Goal: Transaction & Acquisition: Purchase product/service

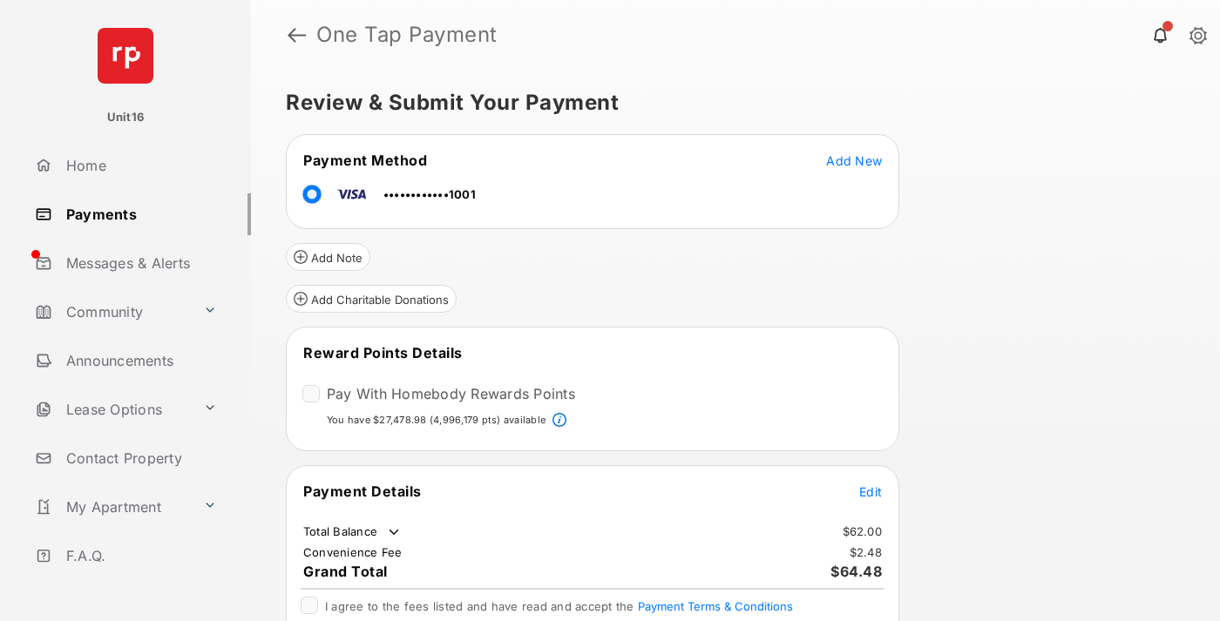
click at [871, 491] on span "Edit" at bounding box center [870, 492] width 23 height 15
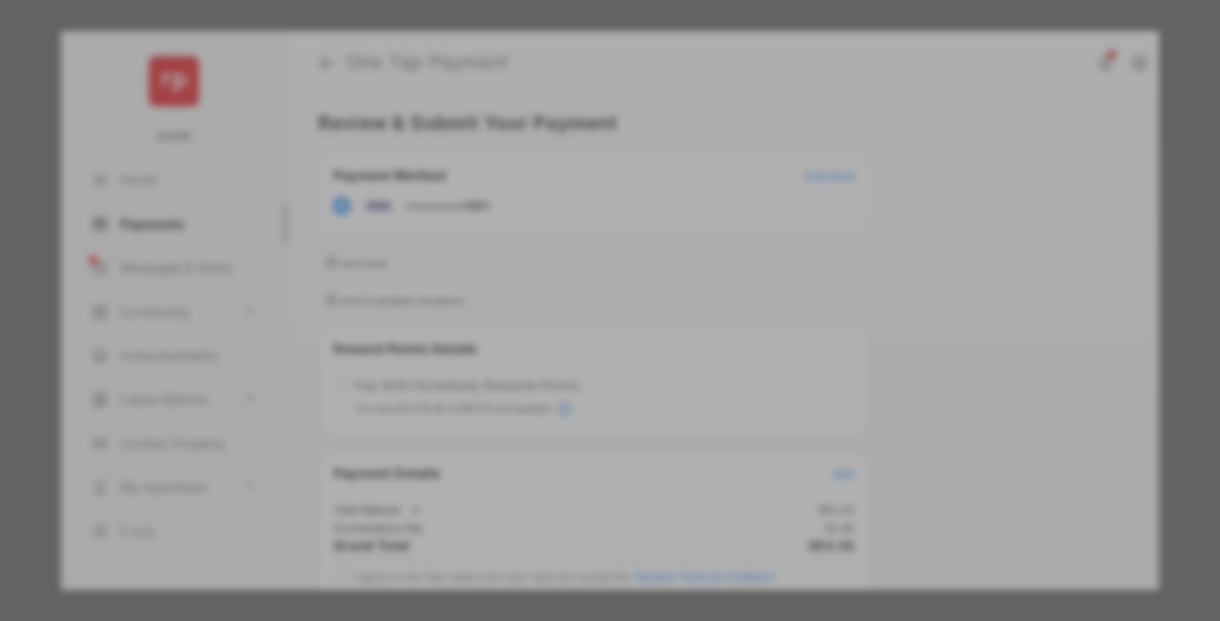
click at [578, 341] on div "Other Amount" at bounding box center [578, 351] width 282 height 30
type input "**"
click at [551, 462] on button "Save" at bounding box center [550, 460] width 87 height 42
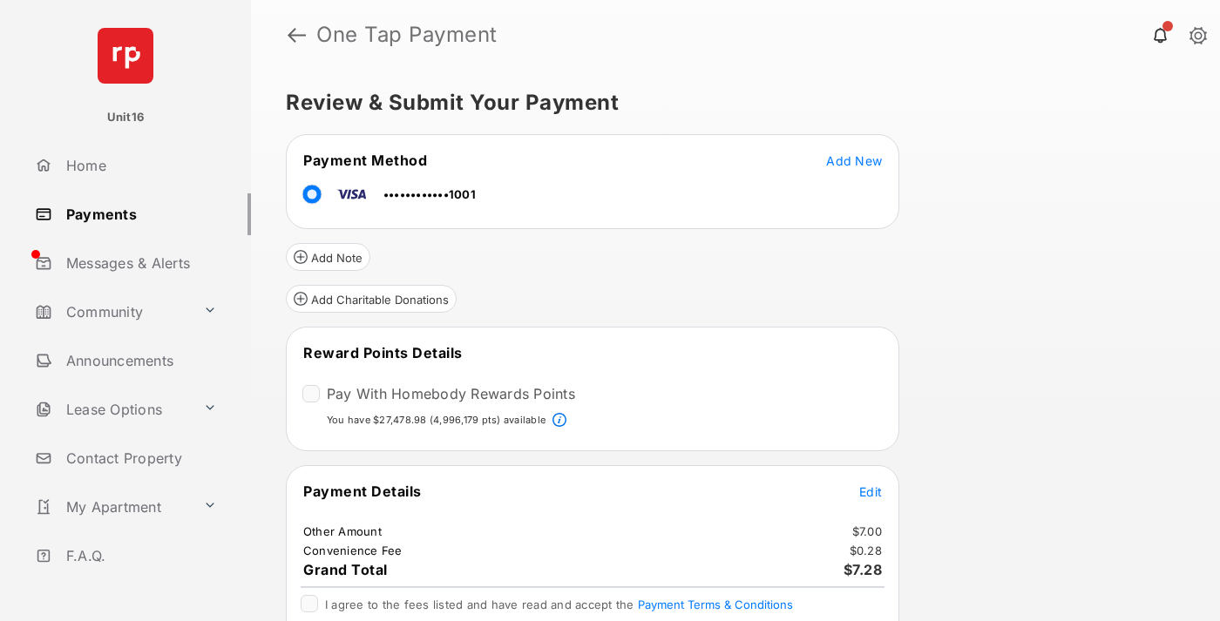
click at [871, 491] on span "Edit" at bounding box center [870, 492] width 23 height 15
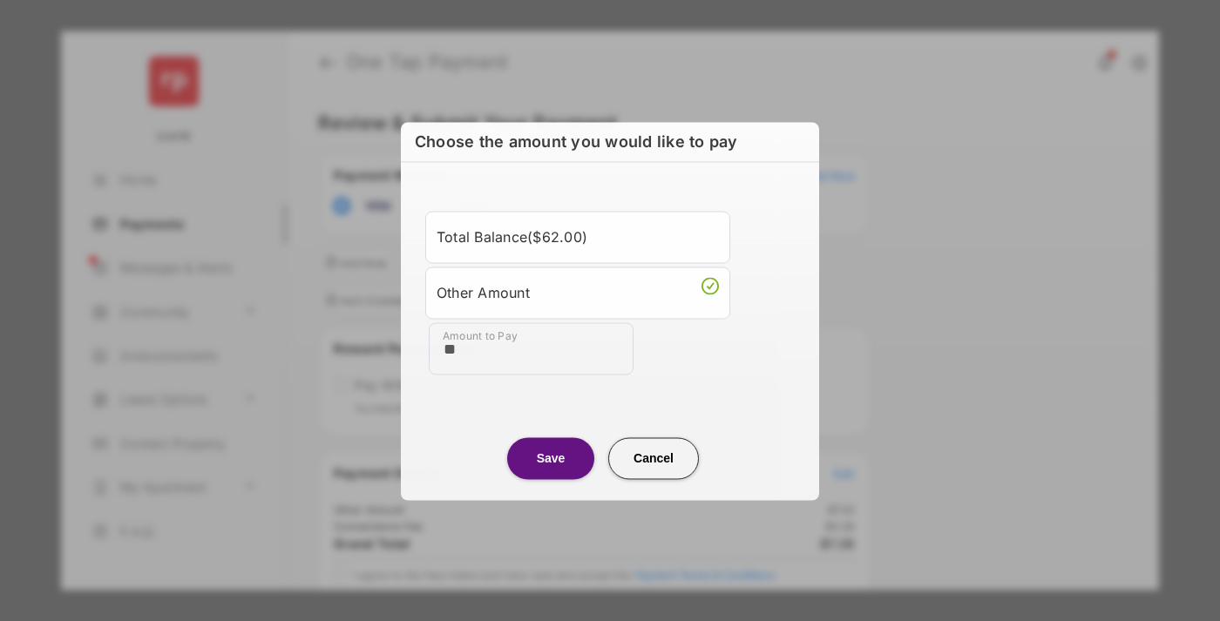
click at [551, 458] on button "Save" at bounding box center [550, 459] width 87 height 42
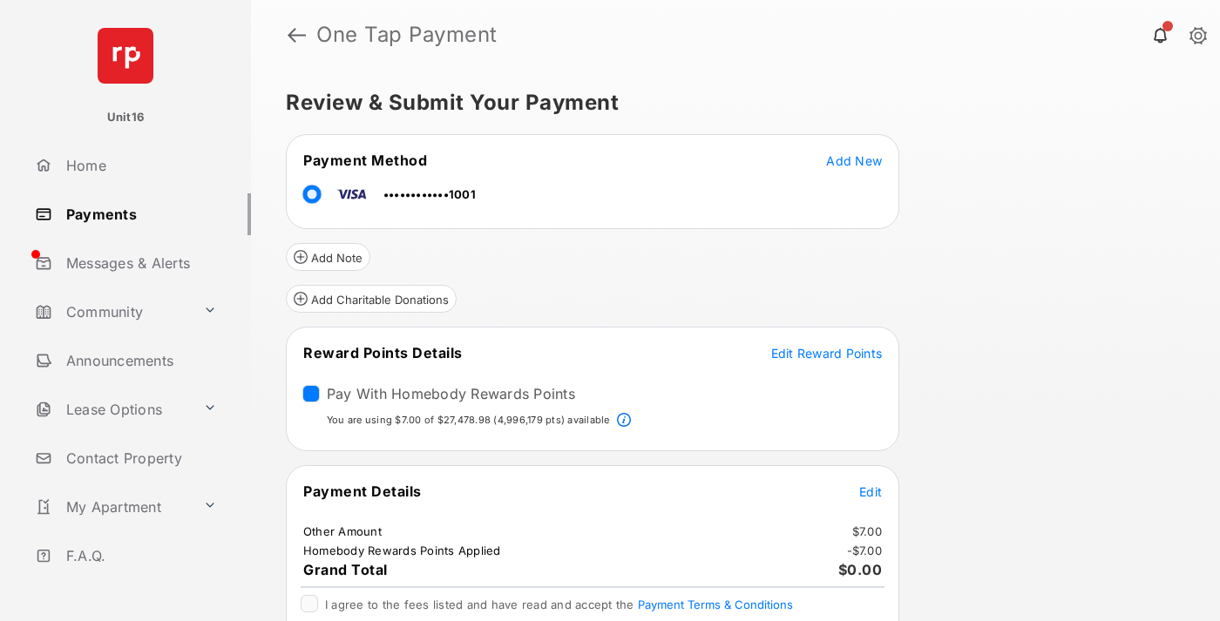
click at [826, 353] on span "Edit Reward Points" at bounding box center [827, 353] width 112 height 15
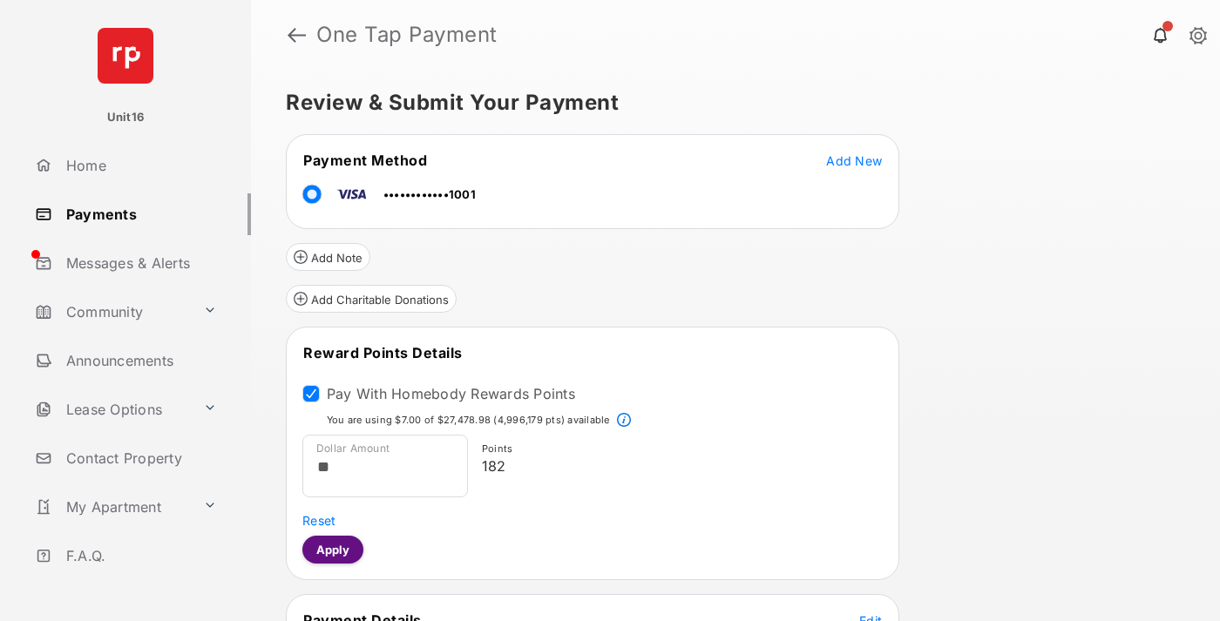
click at [332, 549] on button "Apply" at bounding box center [332, 550] width 61 height 28
type input "*****"
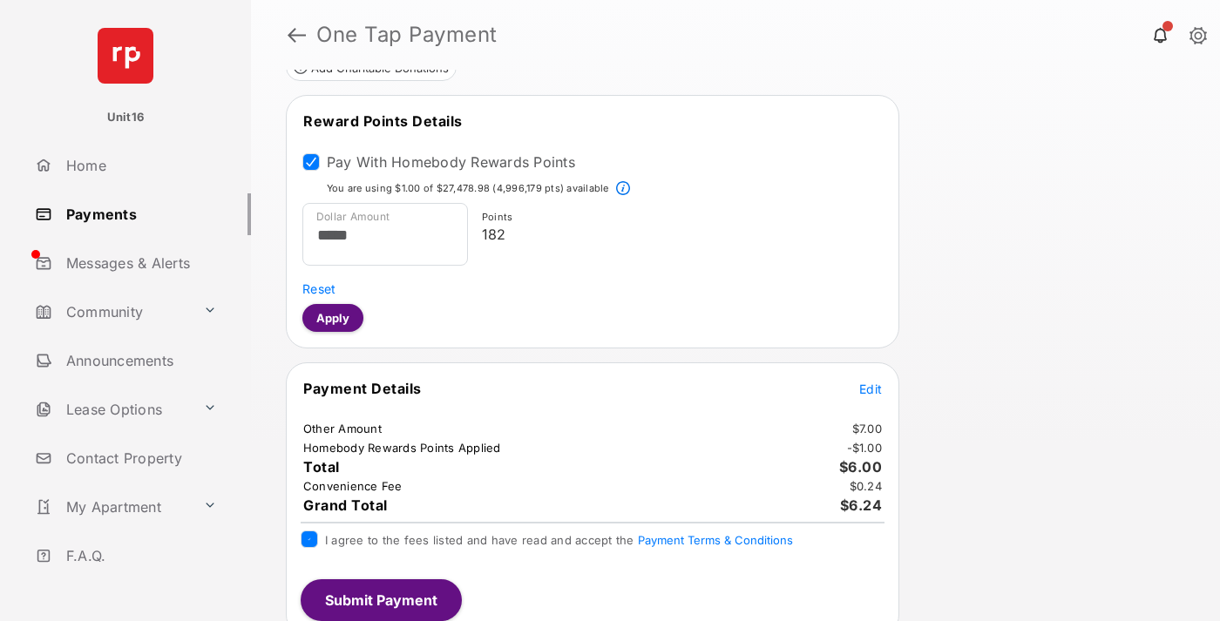
click at [380, 601] on button "Submit Payment" at bounding box center [381, 601] width 161 height 42
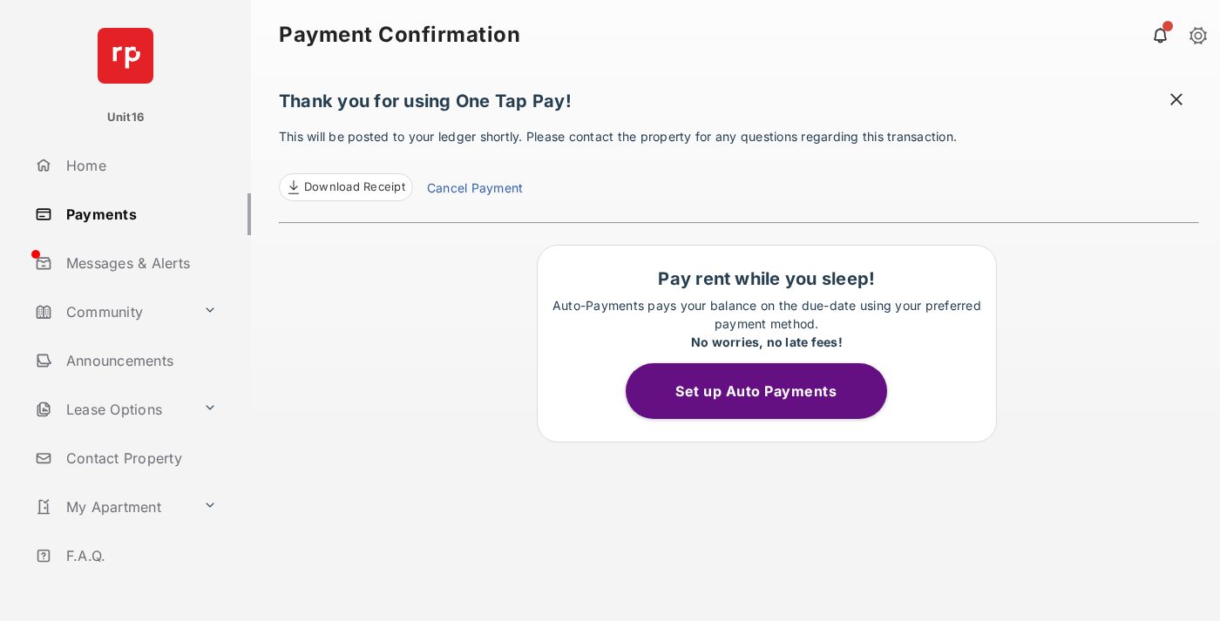
click at [345, 187] on span "Download Receipt" at bounding box center [354, 187] width 101 height 17
